Goal: Information Seeking & Learning: Find specific fact

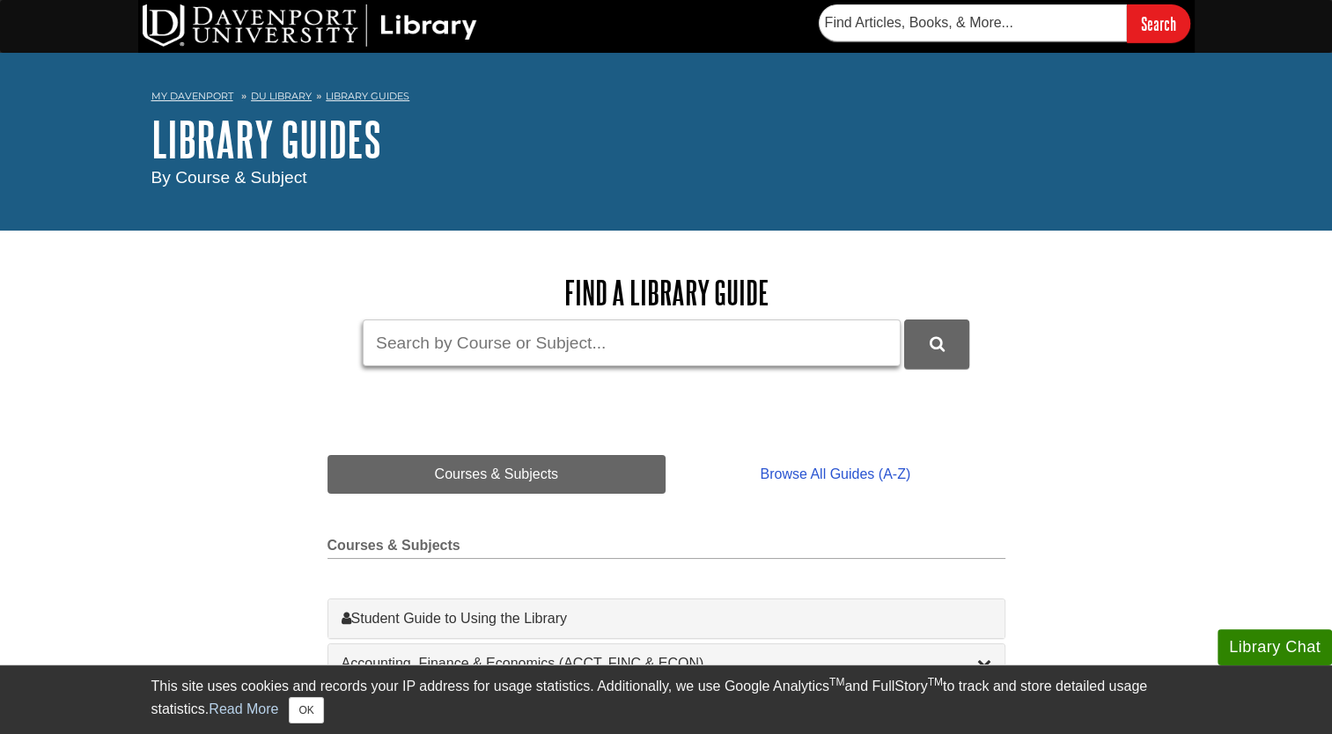
click at [512, 361] on input "Guide Search Terms" at bounding box center [632, 343] width 538 height 47
type input "Chem160L"
click at [904, 320] on button "DU Library Guides Search" at bounding box center [936, 344] width 65 height 48
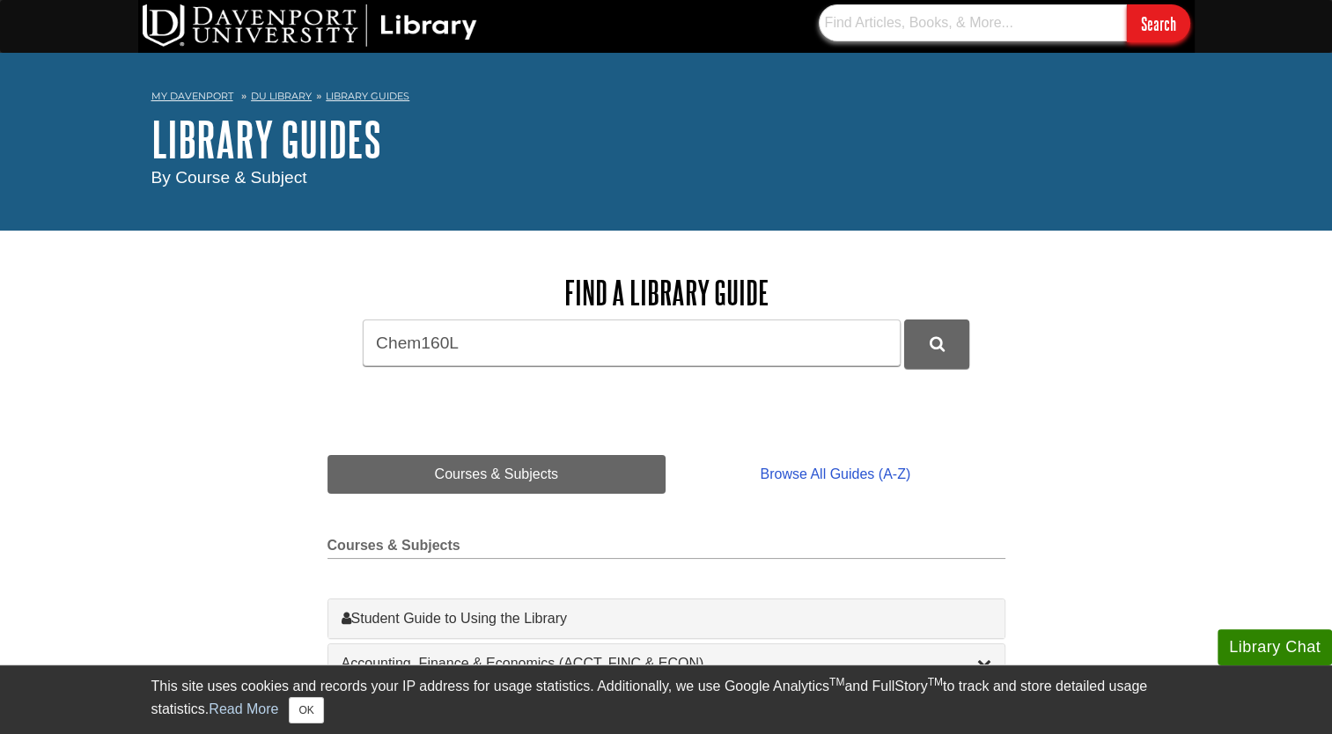
click at [903, 18] on input "text" at bounding box center [973, 22] width 308 height 37
paste input "9781305770089"
type input "9781305770089"
click at [1127, 4] on input "Search" at bounding box center [1158, 23] width 63 height 38
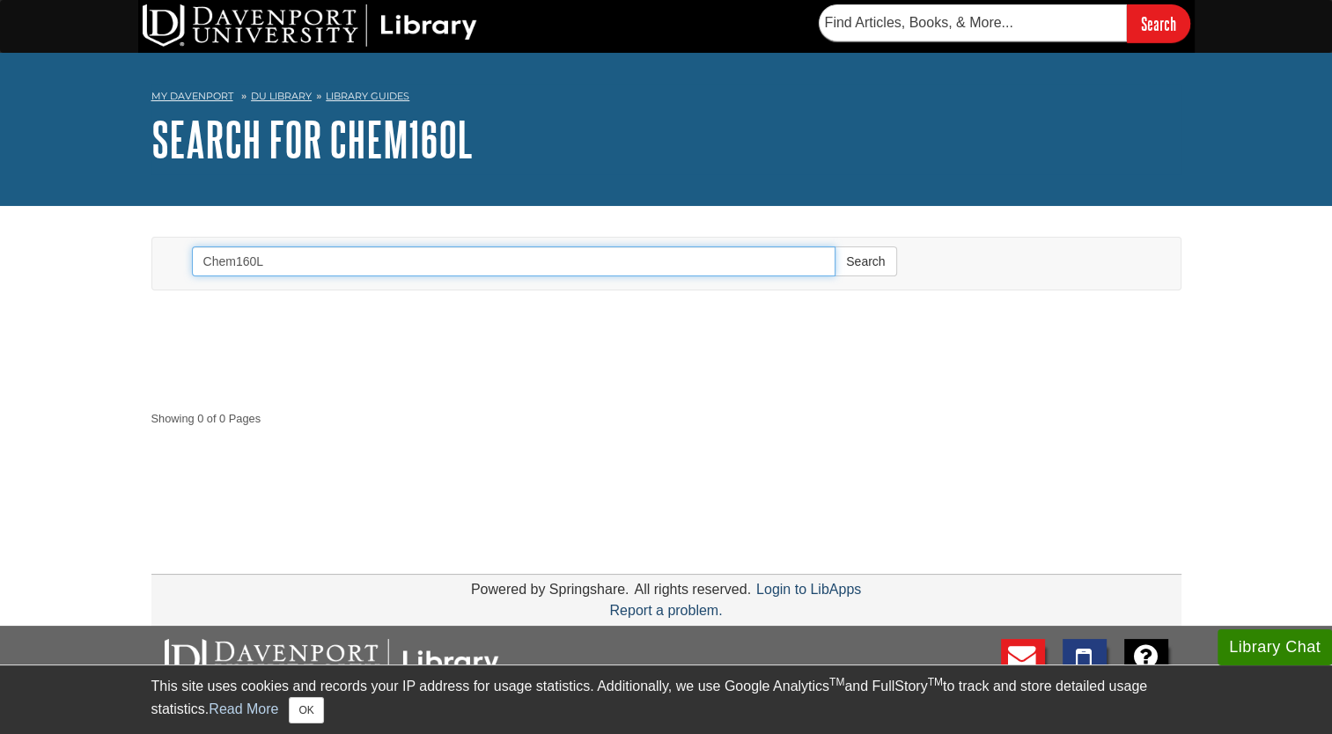
click at [233, 260] on input "Chem160L" at bounding box center [514, 262] width 645 height 30
type input "CHEM160L"
click at [835, 247] on button "Search" at bounding box center [866, 262] width 62 height 30
